Goal: Information Seeking & Learning: Learn about a topic

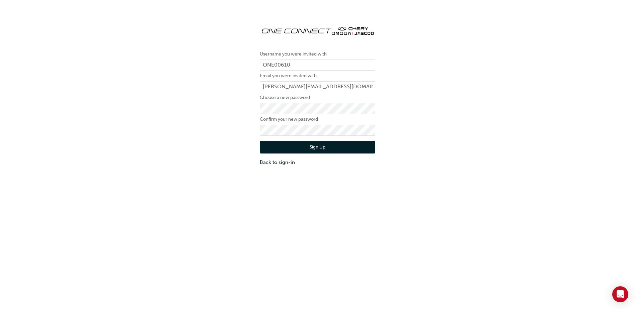
click at [324, 148] on button "Sign Up" at bounding box center [317, 147] width 115 height 13
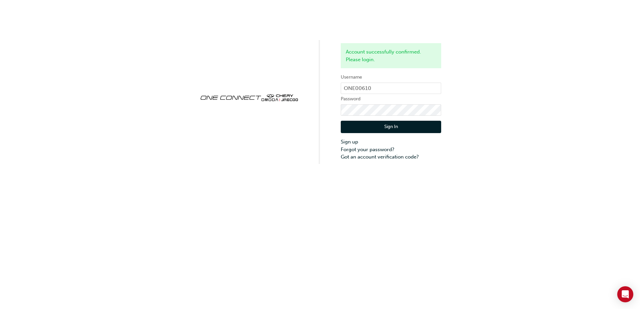
click at [393, 133] on button "Sign In" at bounding box center [391, 127] width 100 height 13
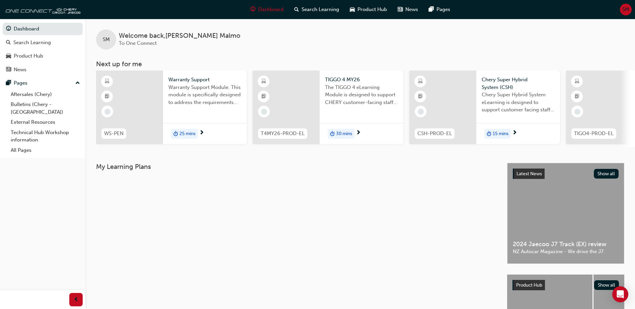
click at [632, 9] on div "Dashboard Search Learning Product Hub News Pages SM" at bounding box center [317, 9] width 635 height 19
click at [626, 9] on span "SM" at bounding box center [625, 10] width 7 height 8
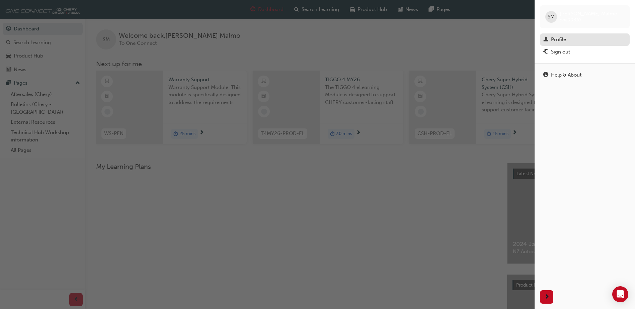
click at [578, 41] on div "Profile" at bounding box center [584, 39] width 83 height 8
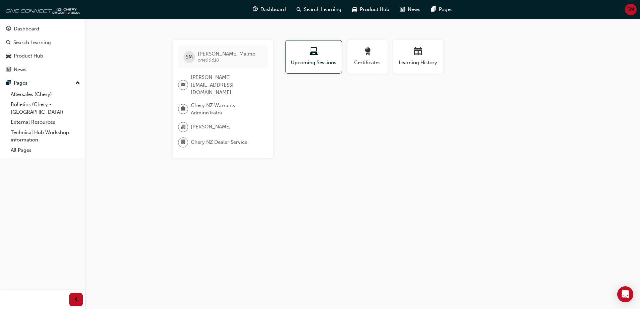
click at [630, 11] on span "SM" at bounding box center [630, 10] width 7 height 8
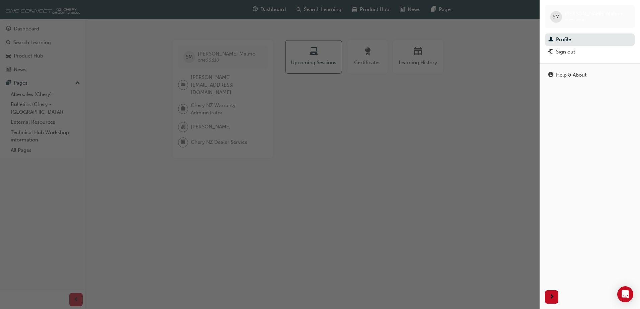
click at [436, 106] on div "button" at bounding box center [270, 154] width 540 height 309
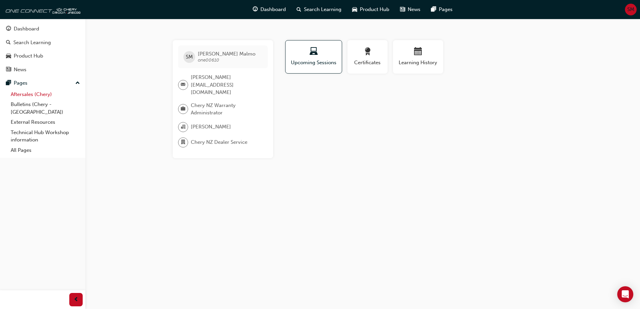
click at [35, 96] on link "Aftersales (Chery)" at bounding box center [45, 94] width 75 height 10
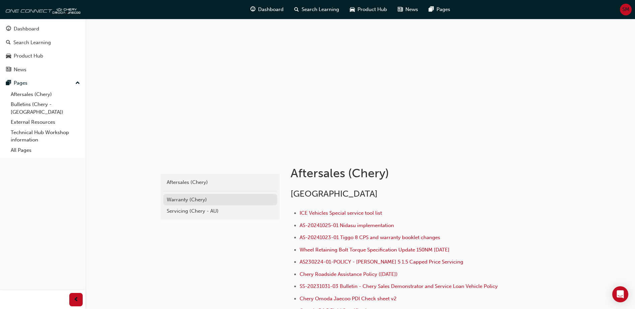
click at [192, 197] on div "Warranty (Chery)" at bounding box center [220, 200] width 107 height 8
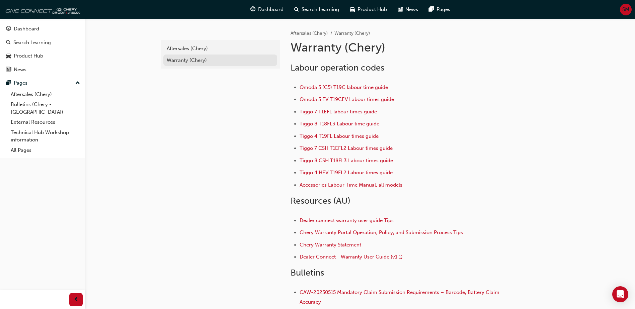
click at [180, 62] on div "Warranty (Chery)" at bounding box center [220, 61] width 107 height 8
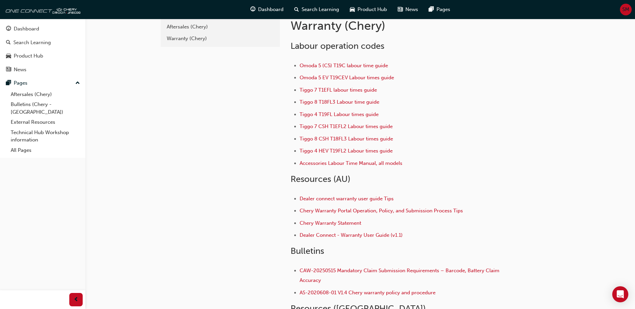
scroll to position [33, 0]
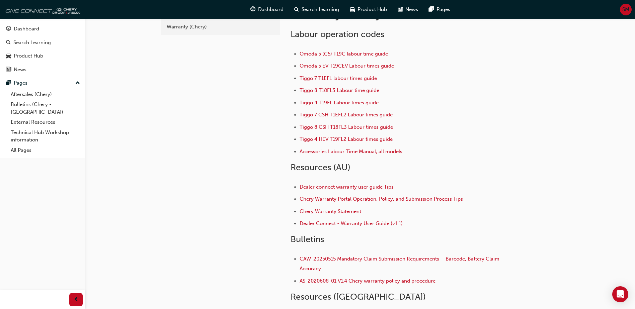
click at [624, 10] on span "SM" at bounding box center [625, 10] width 7 height 8
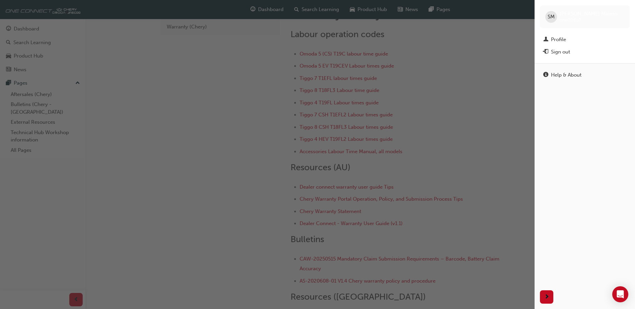
drag, startPoint x: 258, startPoint y: 140, endPoint x: 255, endPoint y: 140, distance: 3.4
click at [256, 140] on div "button" at bounding box center [267, 154] width 535 height 309
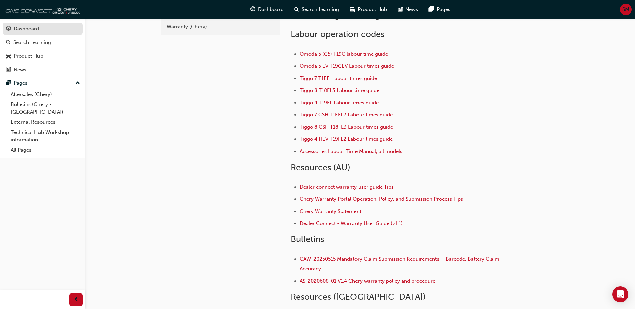
click at [31, 31] on div "Dashboard" at bounding box center [26, 29] width 25 height 8
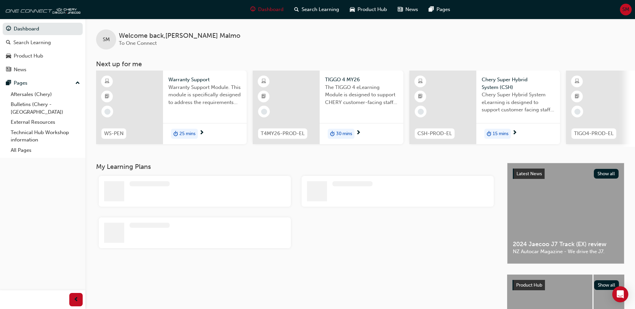
click at [626, 9] on span "SM" at bounding box center [625, 10] width 7 height 8
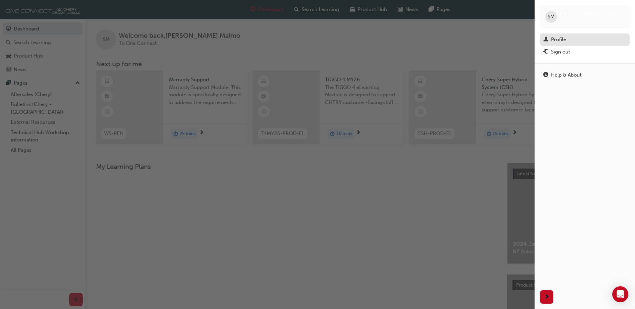
click at [560, 39] on div "Profile" at bounding box center [558, 40] width 15 height 8
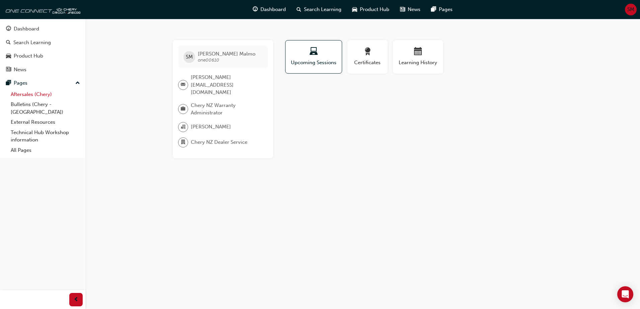
click at [26, 96] on link "Aftersales (Chery)" at bounding box center [45, 94] width 75 height 10
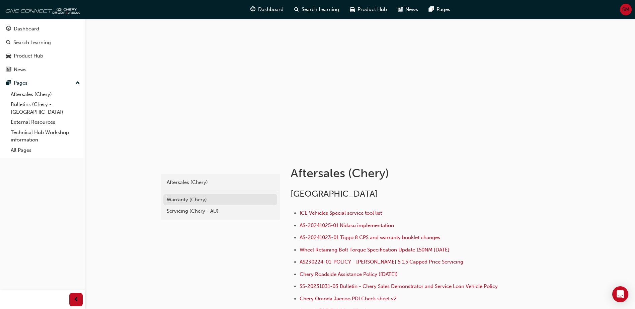
click at [189, 201] on div "Warranty (Chery)" at bounding box center [220, 200] width 107 height 8
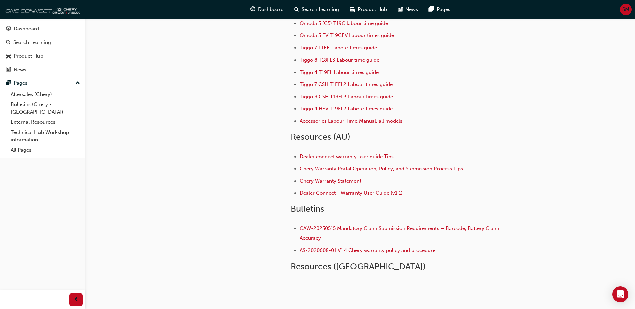
scroll to position [67, 0]
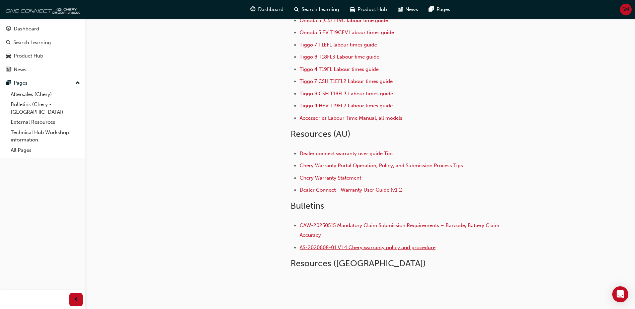
click at [385, 248] on span "AS-2020608-01 V1.4 Chery warranty policy and procedure" at bounding box center [368, 248] width 136 height 6
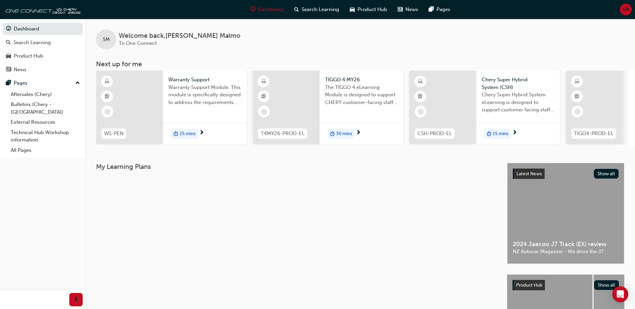
drag, startPoint x: 579, startPoint y: 0, endPoint x: 478, endPoint y: 19, distance: 102.9
click at [478, 19] on div "SM Welcome back , [PERSON_NAME] To One Connect" at bounding box center [360, 34] width 550 height 31
click at [46, 117] on link "External Resources" at bounding box center [45, 122] width 75 height 10
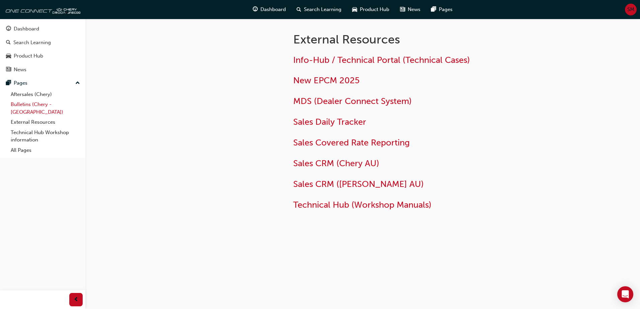
click at [45, 106] on link "Bulletins (Chery - [GEOGRAPHIC_DATA])" at bounding box center [45, 108] width 75 height 18
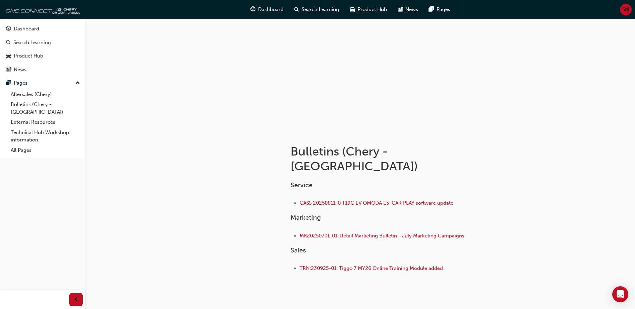
scroll to position [33, 0]
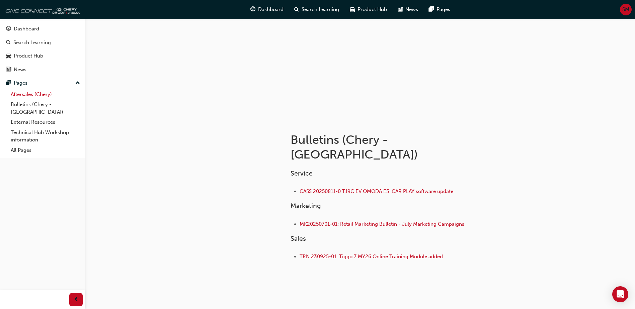
click at [29, 94] on link "Aftersales (Chery)" at bounding box center [45, 94] width 75 height 10
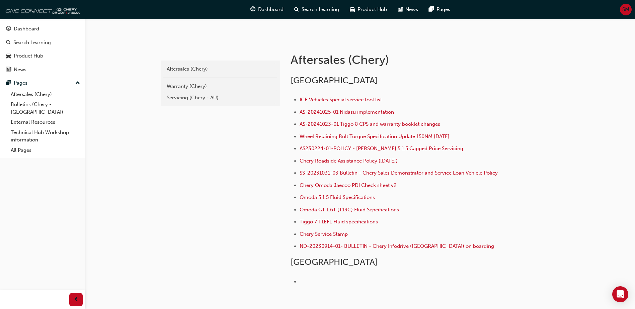
scroll to position [62, 0]
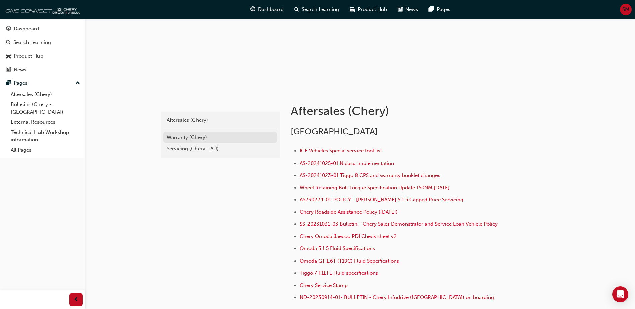
click at [192, 137] on div "Warranty (Chery)" at bounding box center [220, 138] width 107 height 8
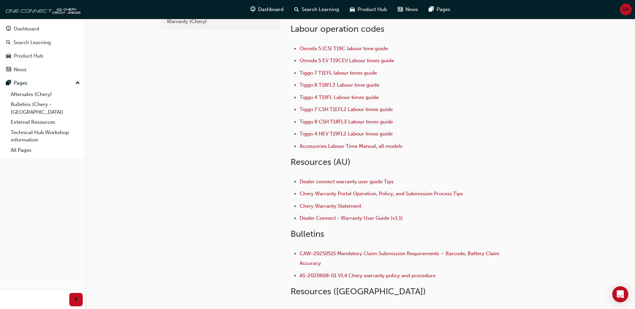
scroll to position [96, 0]
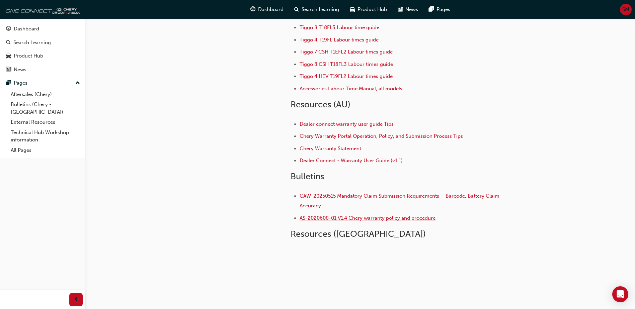
click at [392, 219] on span "AS-2020608-01 V1.4 Chery warranty policy and procedure" at bounding box center [368, 218] width 136 height 6
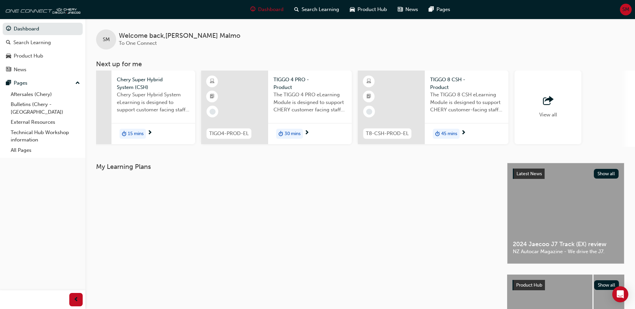
scroll to position [0, 400]
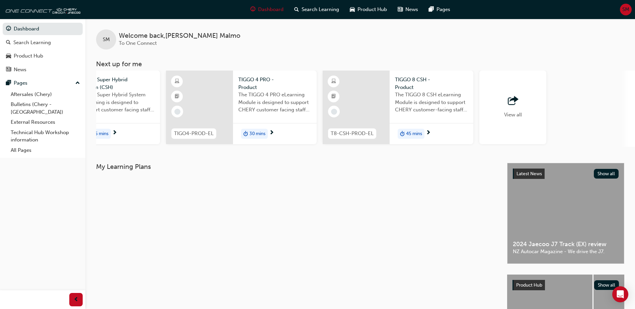
click at [531, 103] on div "View all" at bounding box center [512, 108] width 67 height 74
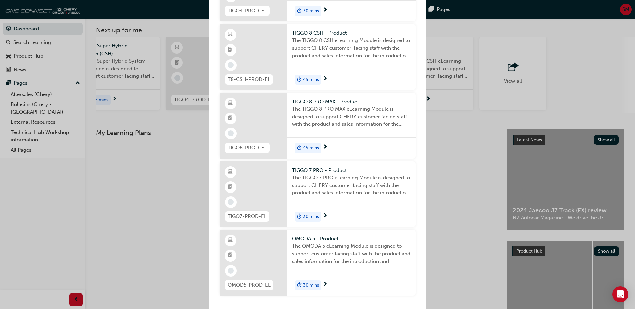
scroll to position [67, 0]
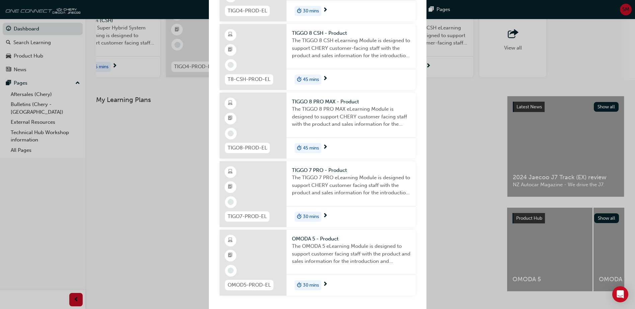
click at [456, 153] on div "Next up for me WS-PEN Warranty Support Warranty Support Module. This module is …" at bounding box center [317, 154] width 635 height 309
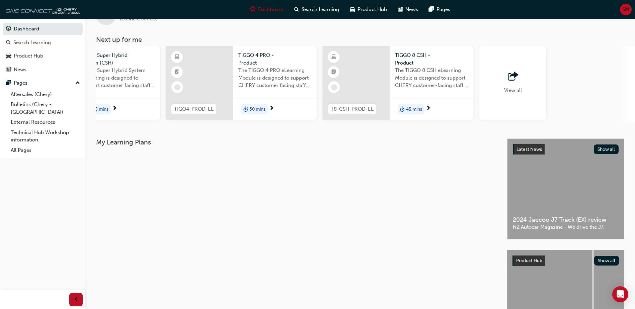
scroll to position [0, 0]
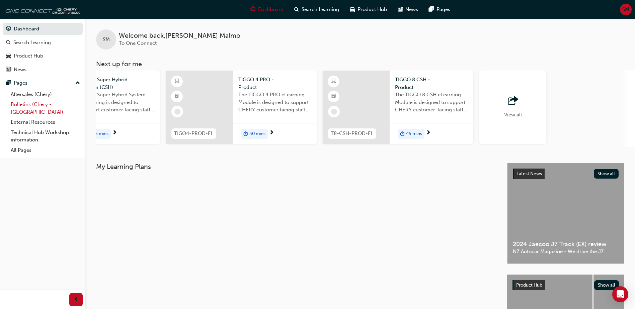
drag, startPoint x: 36, startPoint y: 105, endPoint x: 19, endPoint y: 106, distance: 16.4
click at [19, 106] on link "Bulletins (Chery - [GEOGRAPHIC_DATA])" at bounding box center [45, 108] width 75 height 18
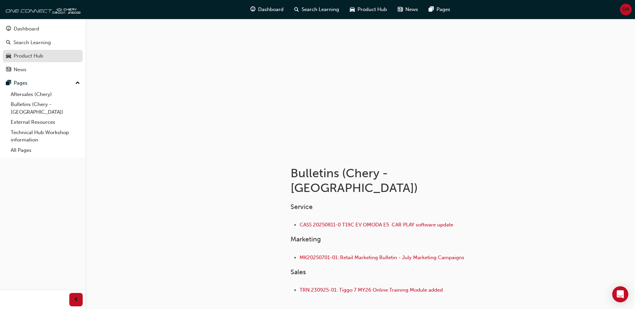
click at [36, 62] on link "Product Hub" at bounding box center [43, 56] width 80 height 12
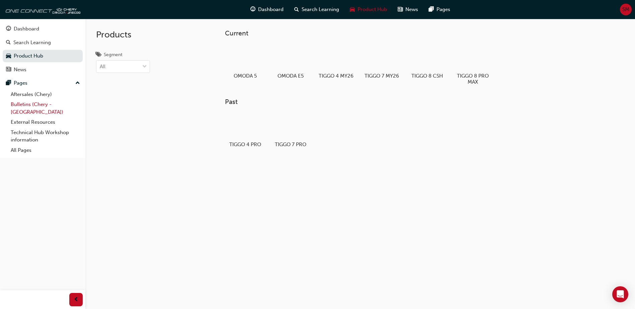
click at [40, 102] on link "Bulletins (Chery - [GEOGRAPHIC_DATA])" at bounding box center [45, 108] width 75 height 18
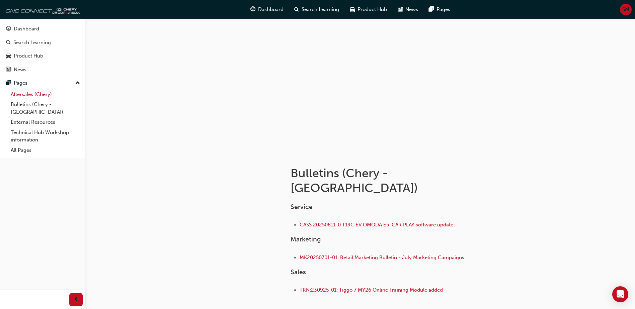
click at [36, 94] on link "Aftersales (Chery)" at bounding box center [45, 94] width 75 height 10
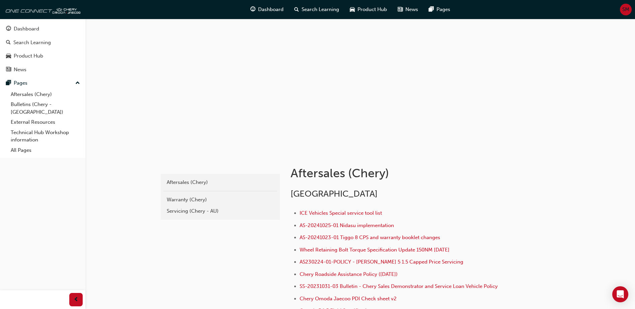
scroll to position [67, 0]
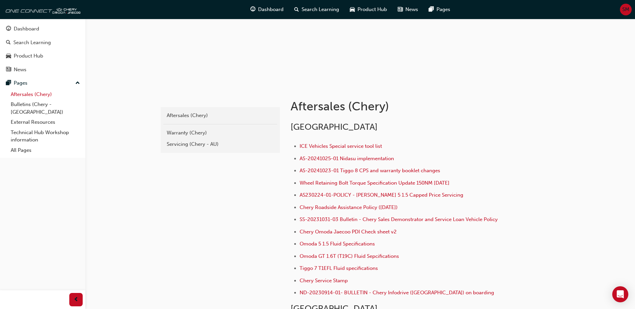
click at [43, 94] on link "Aftersales (Chery)" at bounding box center [45, 94] width 75 height 10
click at [197, 134] on div "Warranty (Chery)" at bounding box center [220, 133] width 107 height 8
